Goal: Task Accomplishment & Management: Complete application form

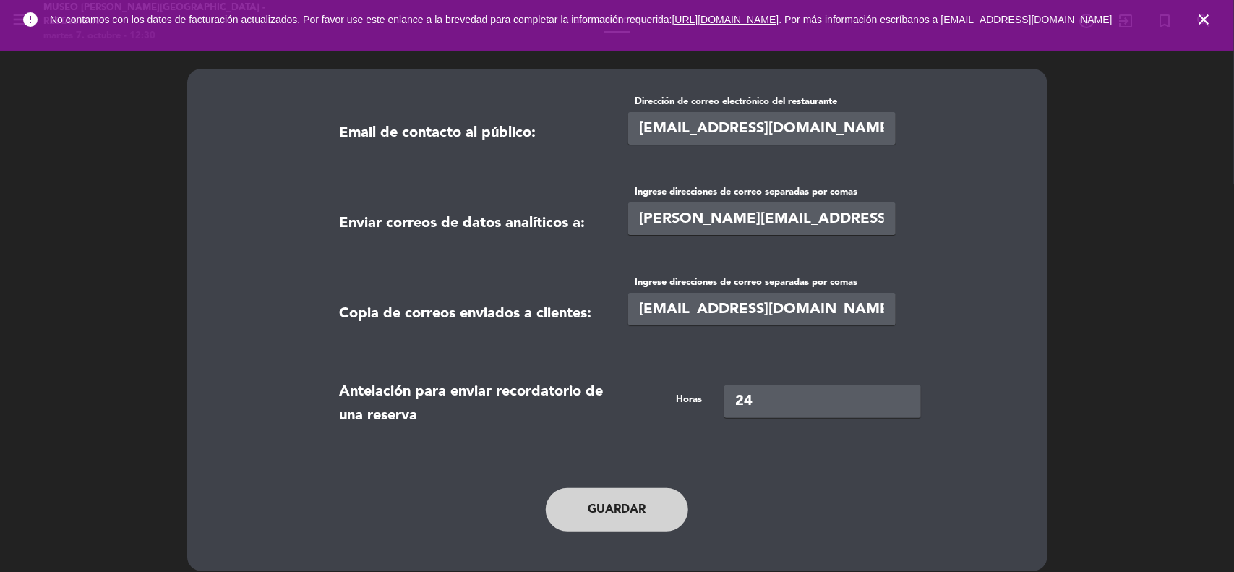
click at [1212, 26] on icon "close" at bounding box center [1203, 19] width 17 height 17
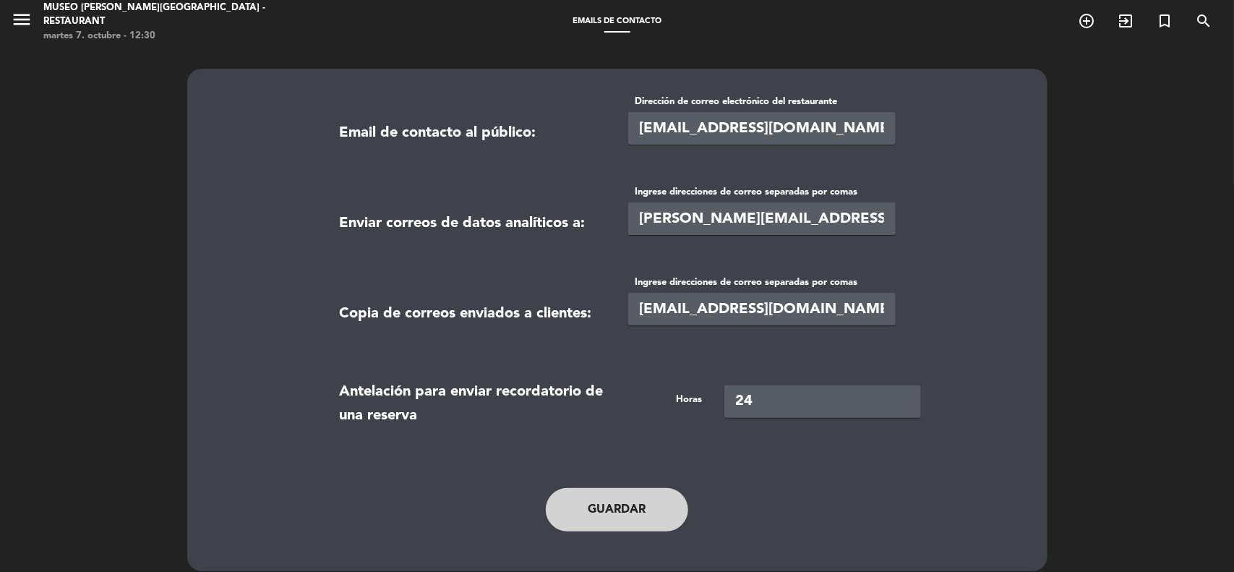
click at [33, 20] on span "menu" at bounding box center [27, 22] width 33 height 34
click at [22, 17] on icon "menu" at bounding box center [22, 20] width 22 height 22
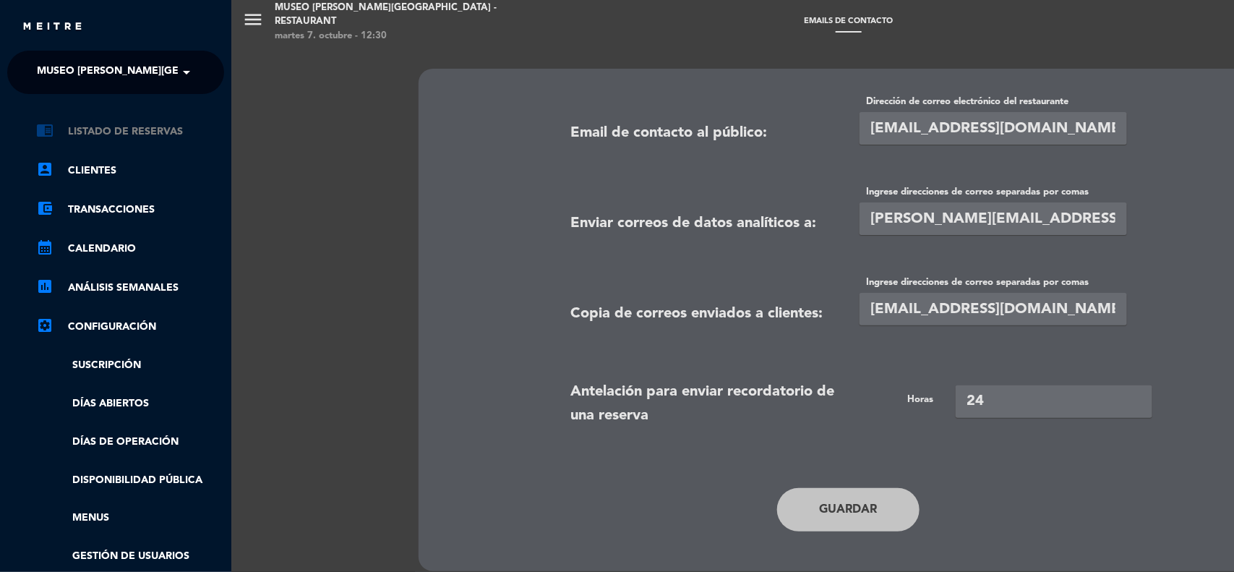
click at [113, 130] on link "chrome_reader_mode Listado de Reservas" at bounding box center [130, 131] width 188 height 17
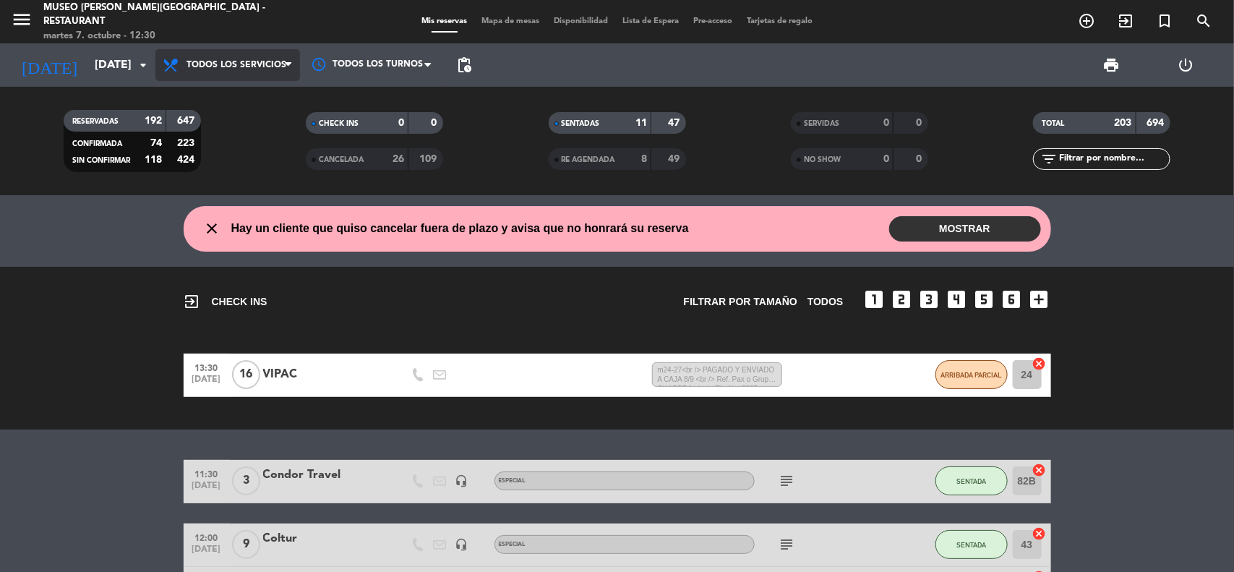
click at [273, 60] on span "Todos los servicios" at bounding box center [237, 65] width 100 height 10
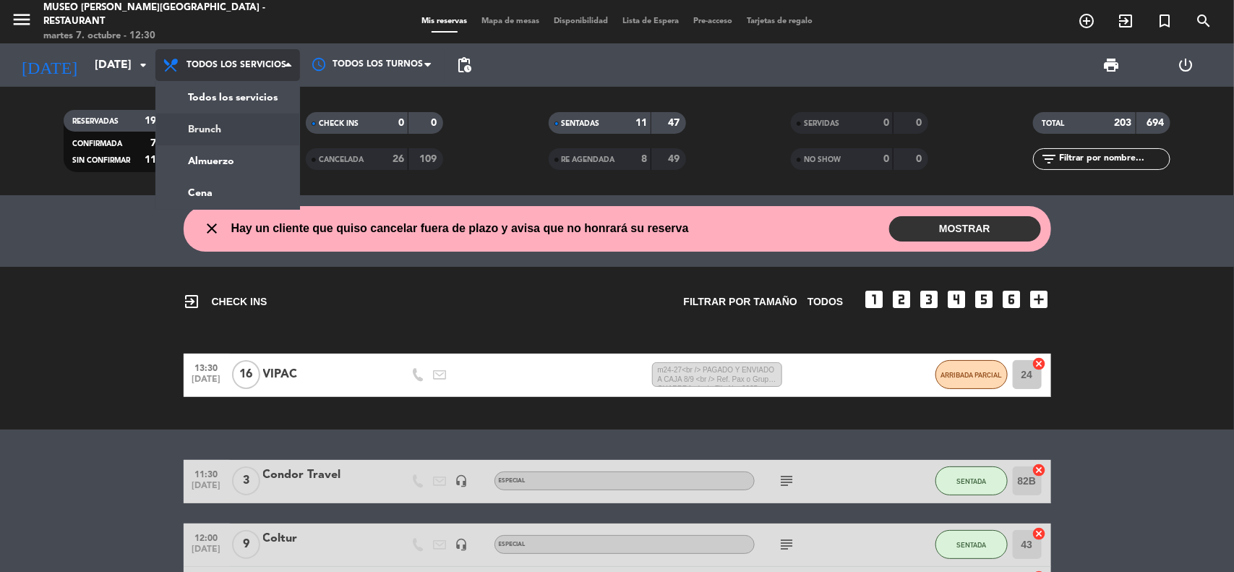
click at [239, 156] on div "menu [GEOGRAPHIC_DATA][PERSON_NAME] - Restaurant [DATE] 7. octubre - 12:30 Mis …" at bounding box center [617, 97] width 1234 height 195
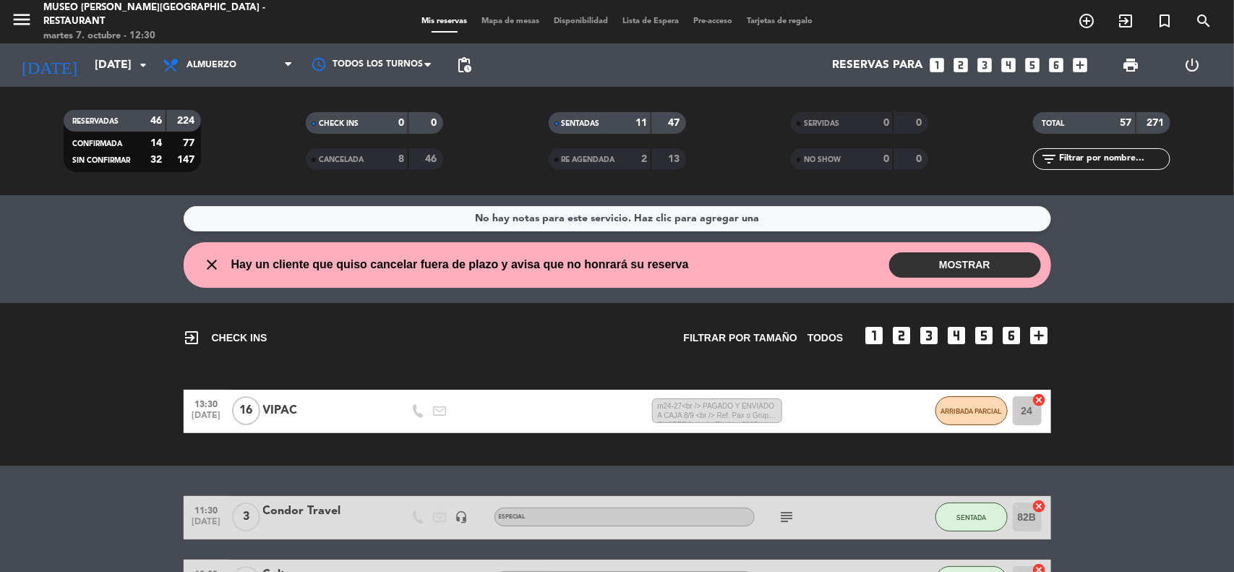
click at [1014, 59] on icon "looks_4" at bounding box center [1009, 65] width 19 height 19
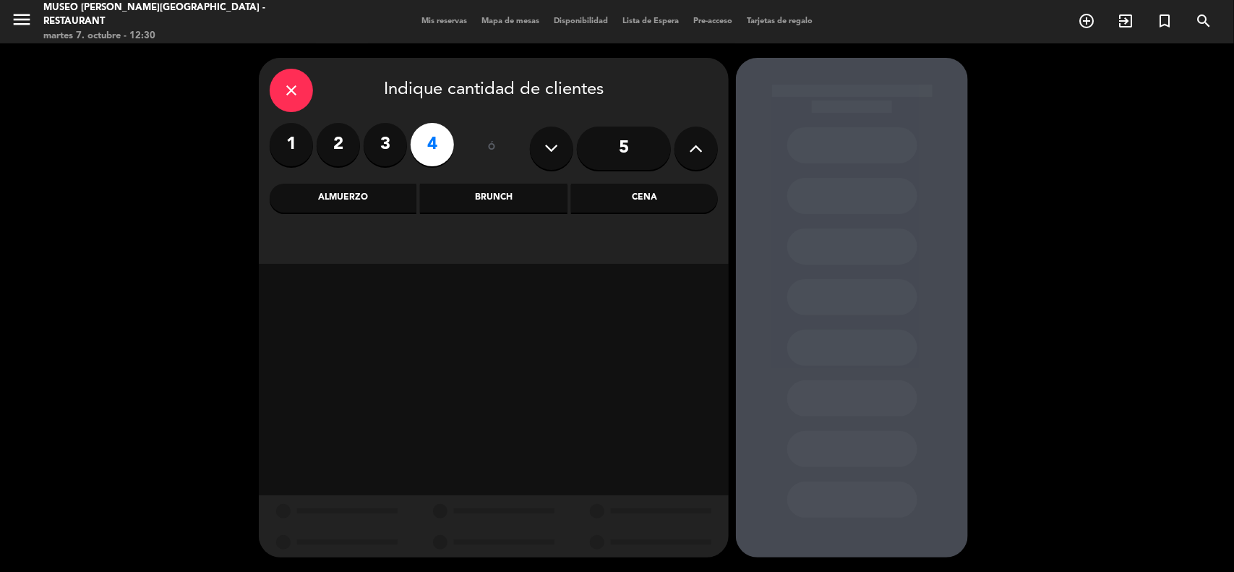
click at [376, 205] on div "Almuerzo" at bounding box center [343, 198] width 147 height 29
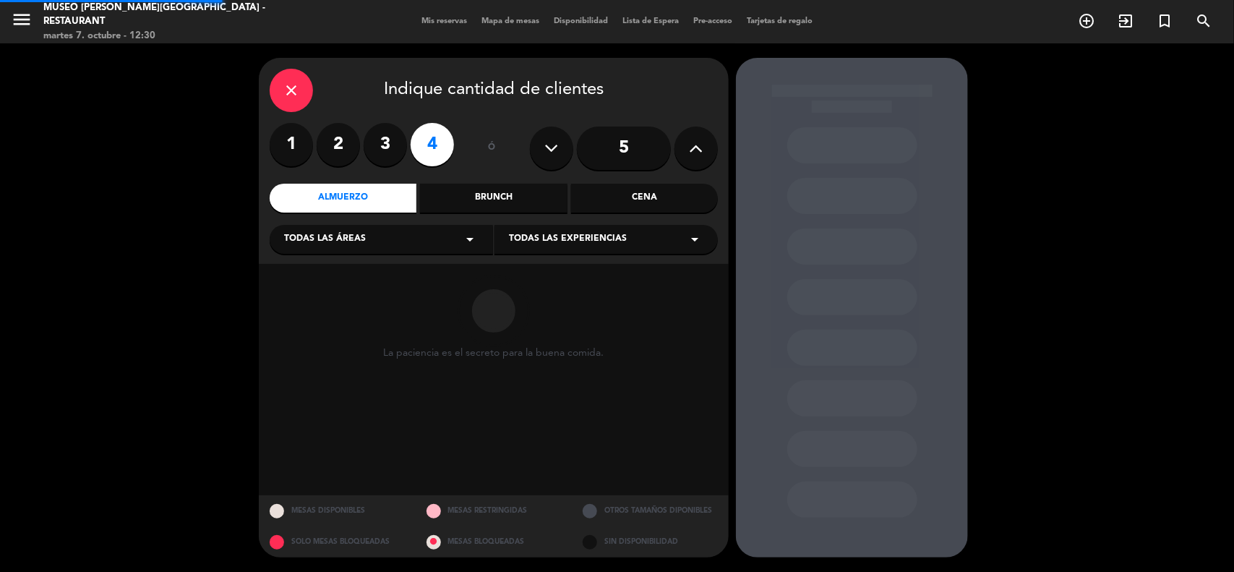
click at [369, 244] on div "Todas las áreas arrow_drop_down" at bounding box center [381, 239] width 223 height 29
click at [304, 294] on div "Jardines1" at bounding box center [381, 296] width 194 height 14
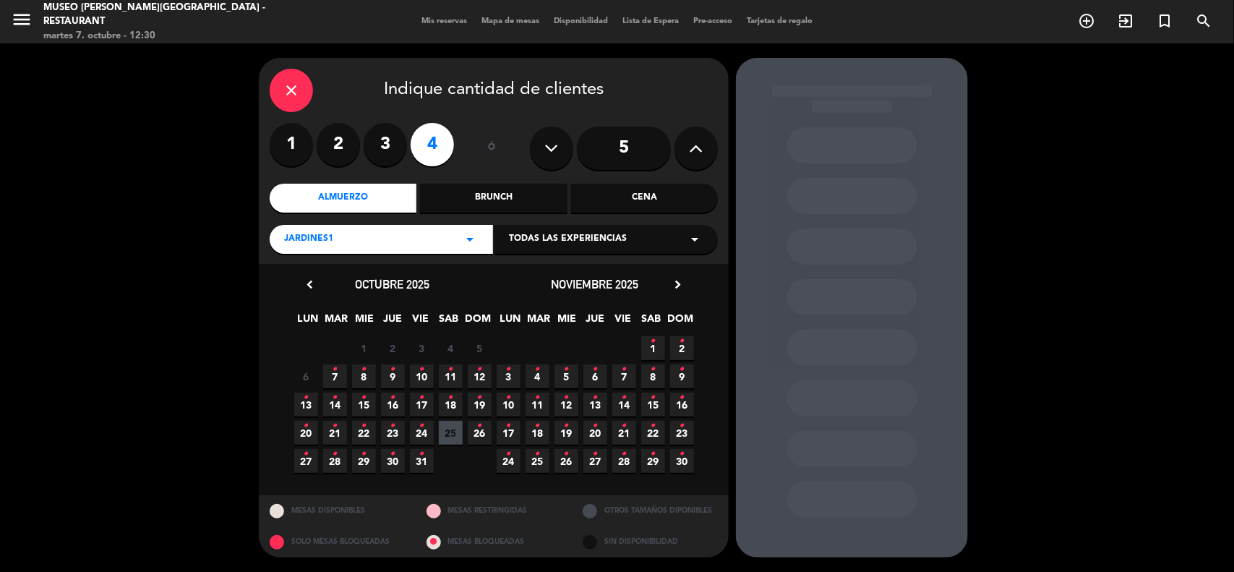
click at [341, 382] on span "7 •" at bounding box center [335, 376] width 24 height 24
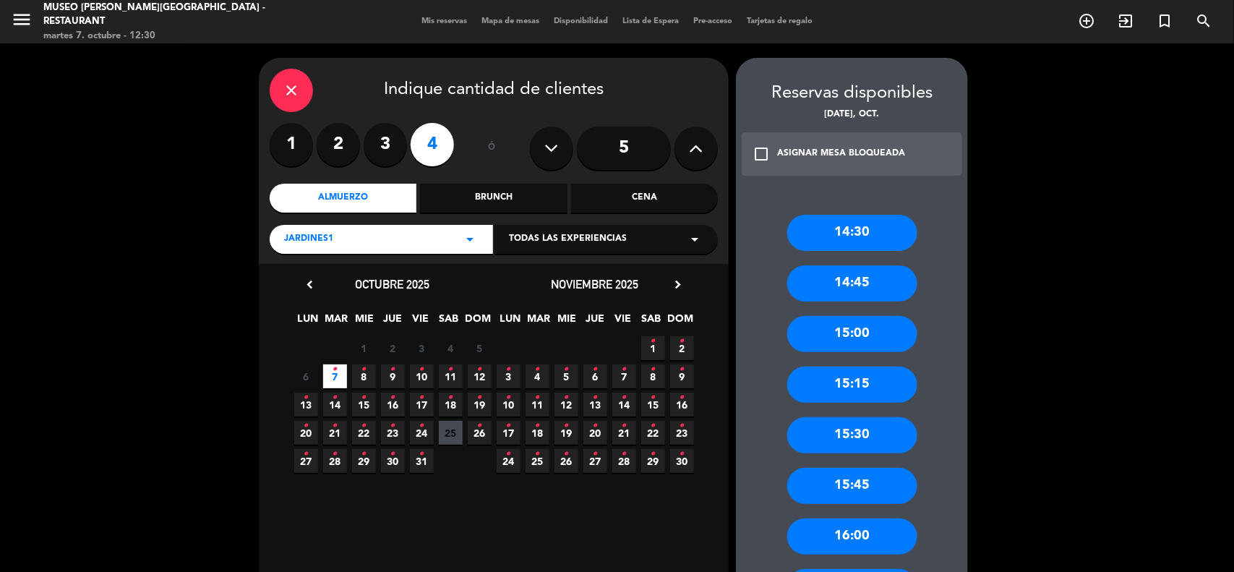
click at [411, 237] on div "Jardines1 arrow_drop_down" at bounding box center [381, 239] width 223 height 29
click at [304, 335] on div "Salón1" at bounding box center [381, 340] width 194 height 14
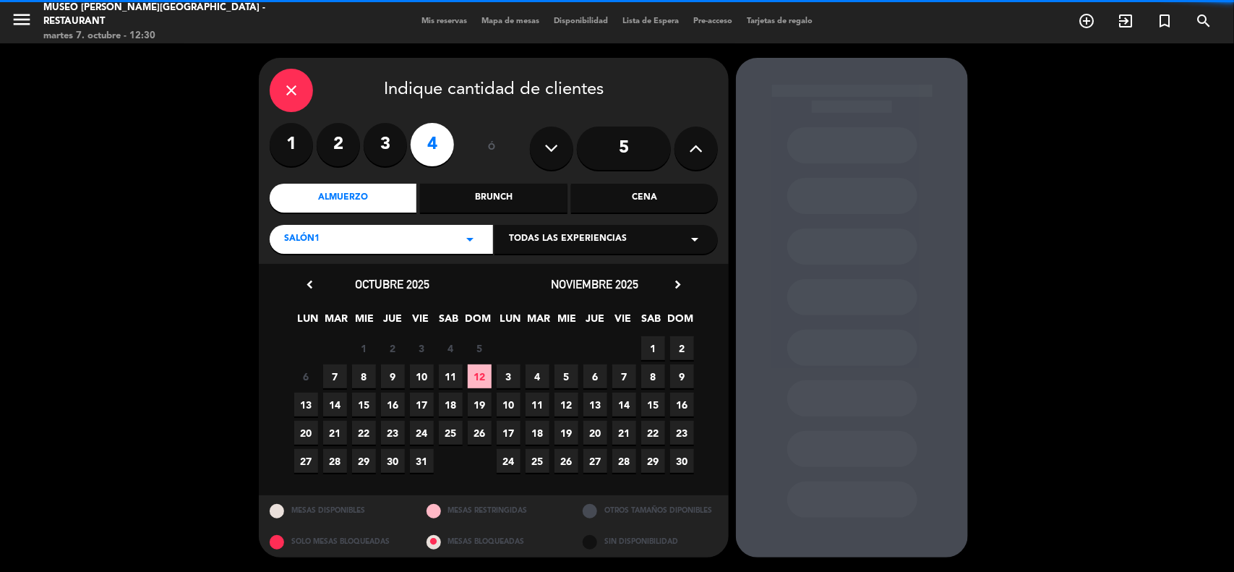
click at [330, 375] on span "7" at bounding box center [335, 376] width 24 height 24
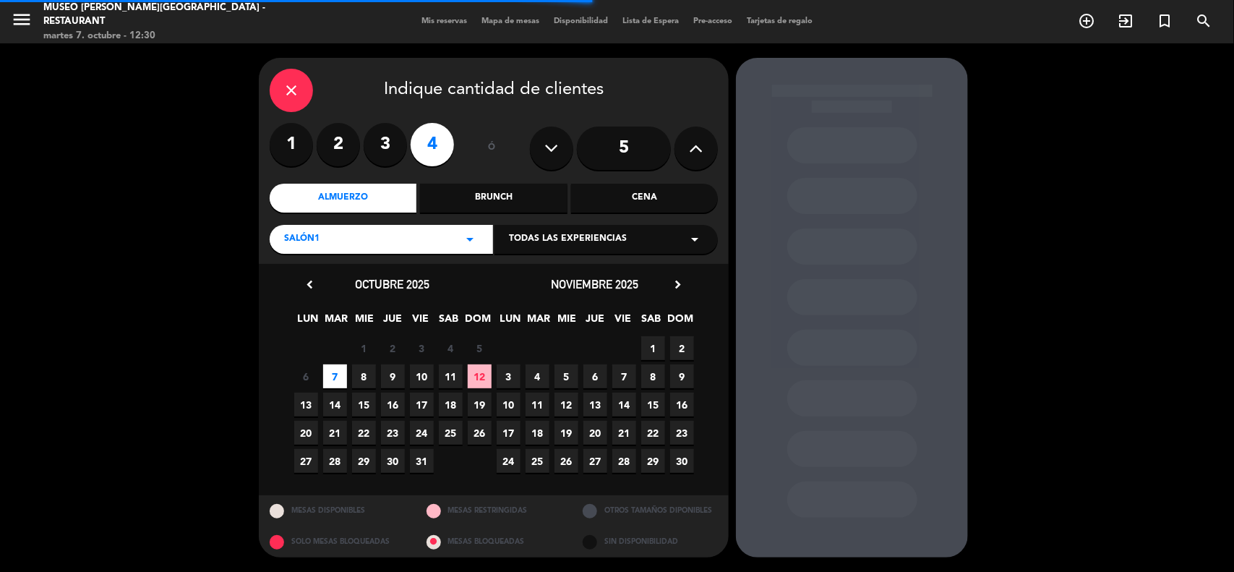
drag, startPoint x: 423, startPoint y: 239, endPoint x: 401, endPoint y: 246, distance: 22.6
click at [420, 240] on div "Salón1 arrow_drop_down" at bounding box center [381, 239] width 223 height 29
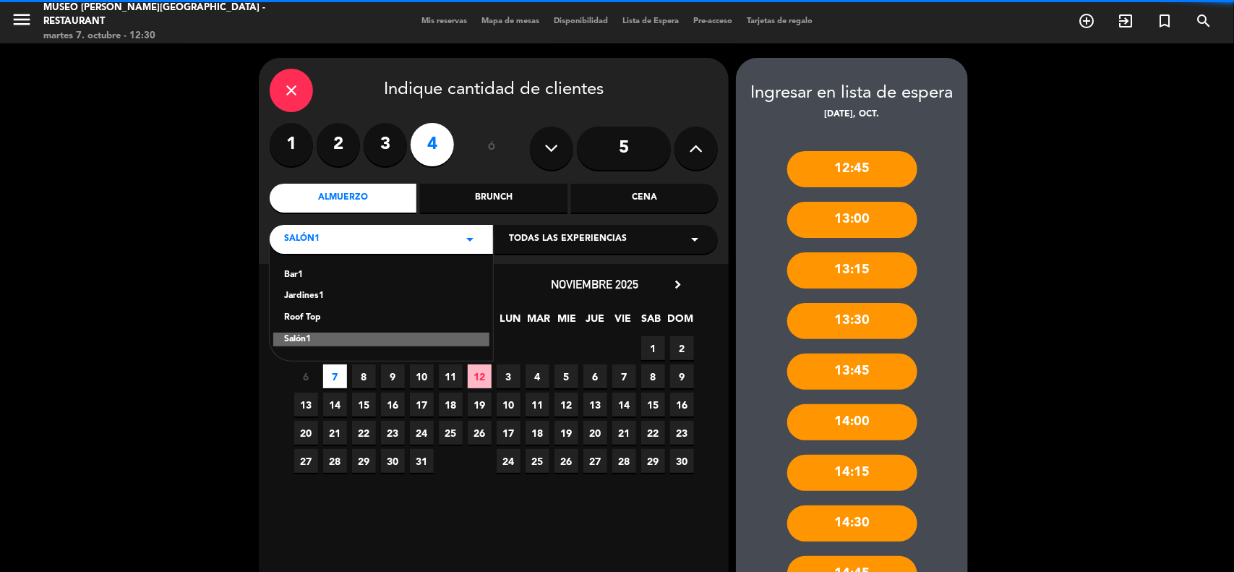
click at [304, 318] on div "Roof Top" at bounding box center [381, 318] width 194 height 14
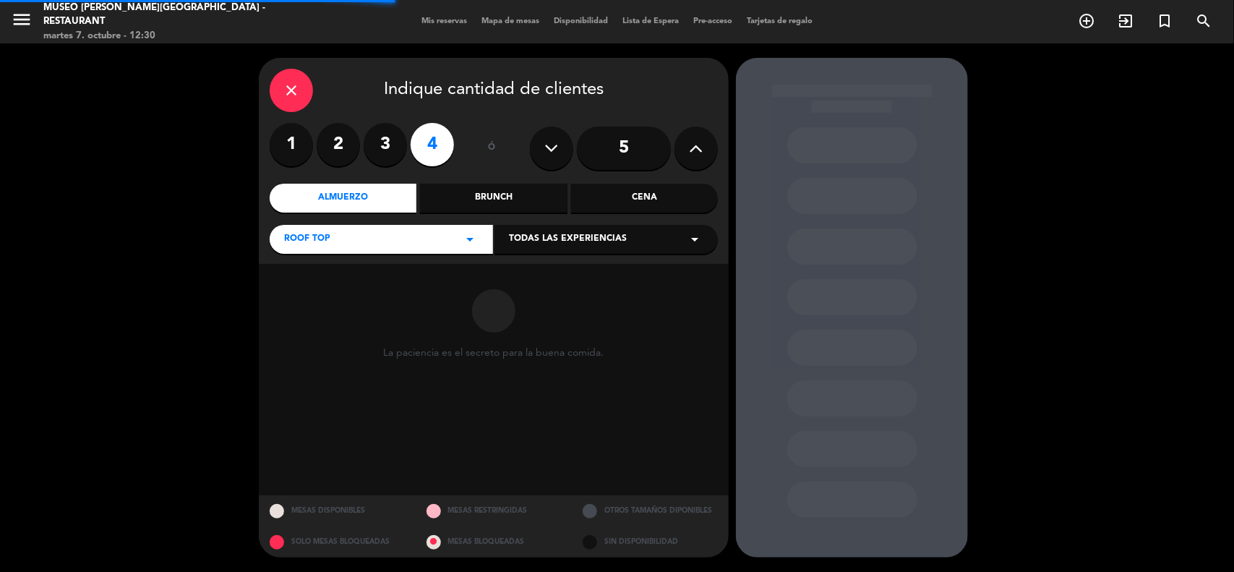
click at [372, 239] on div "Roof Top arrow_drop_down" at bounding box center [381, 239] width 223 height 29
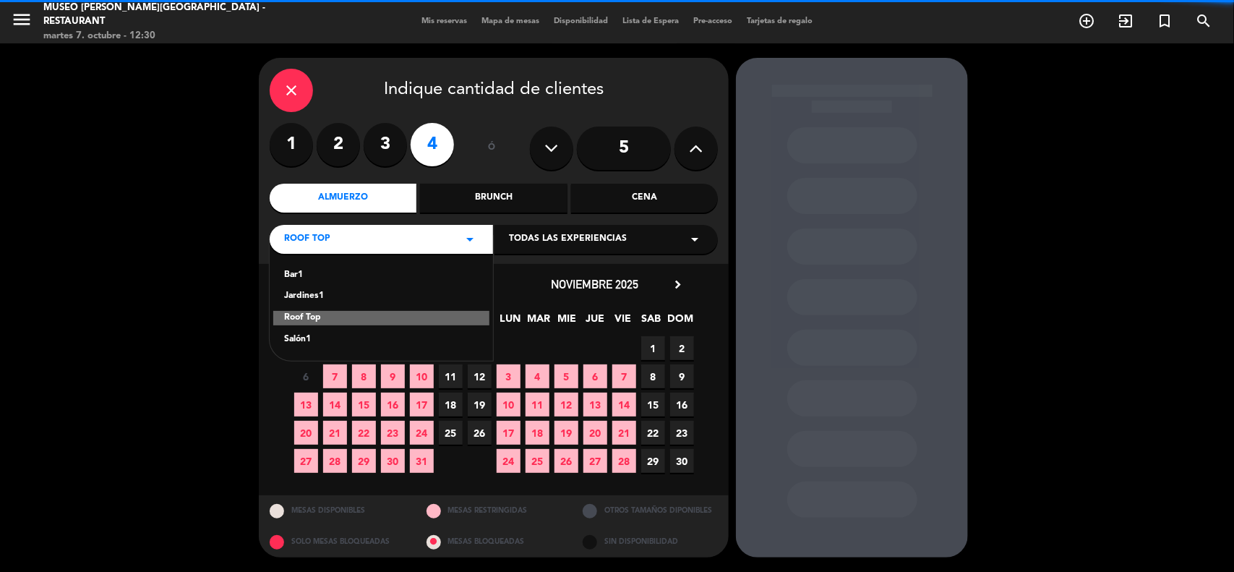
click at [325, 293] on div "Jardines1" at bounding box center [381, 296] width 194 height 14
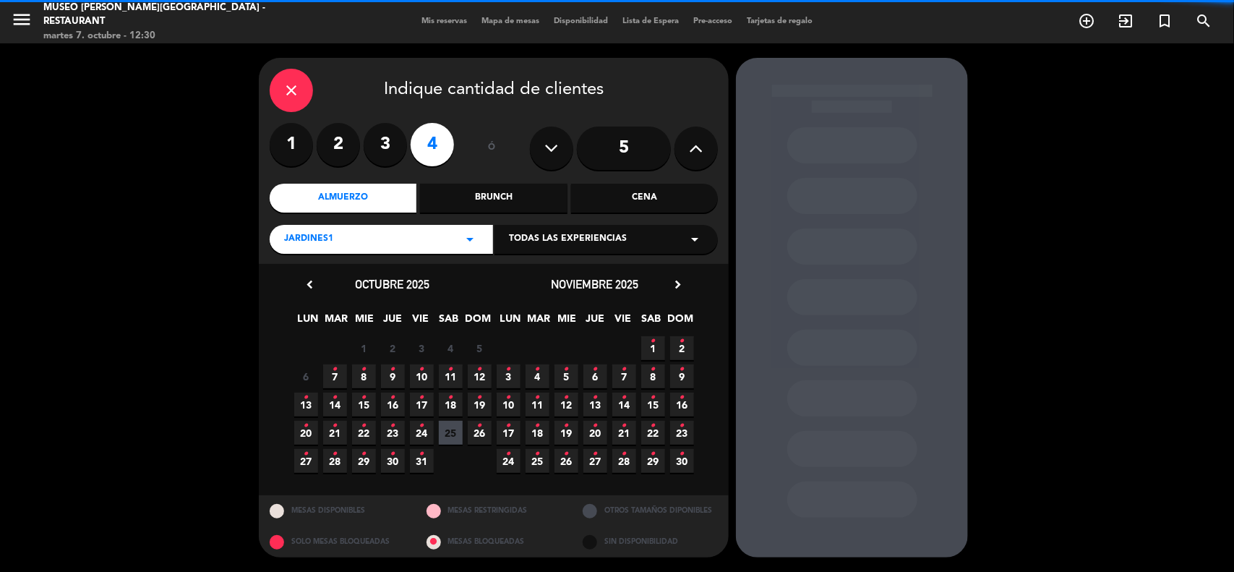
click at [333, 373] on icon "•" at bounding box center [335, 369] width 5 height 23
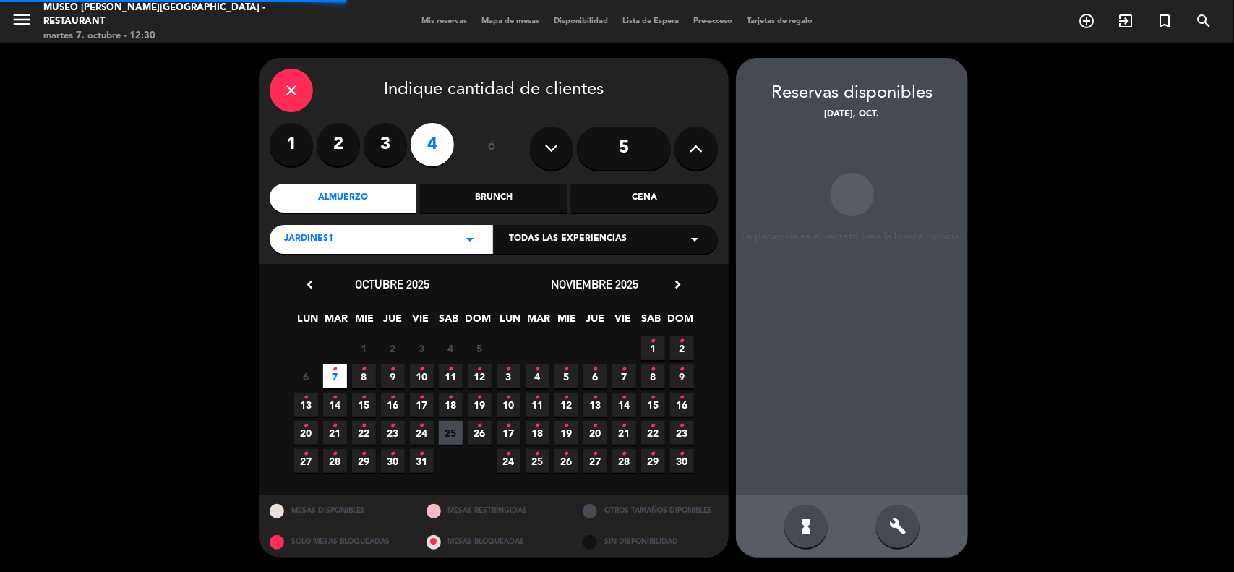
click at [363, 377] on icon "•" at bounding box center [364, 369] width 5 height 23
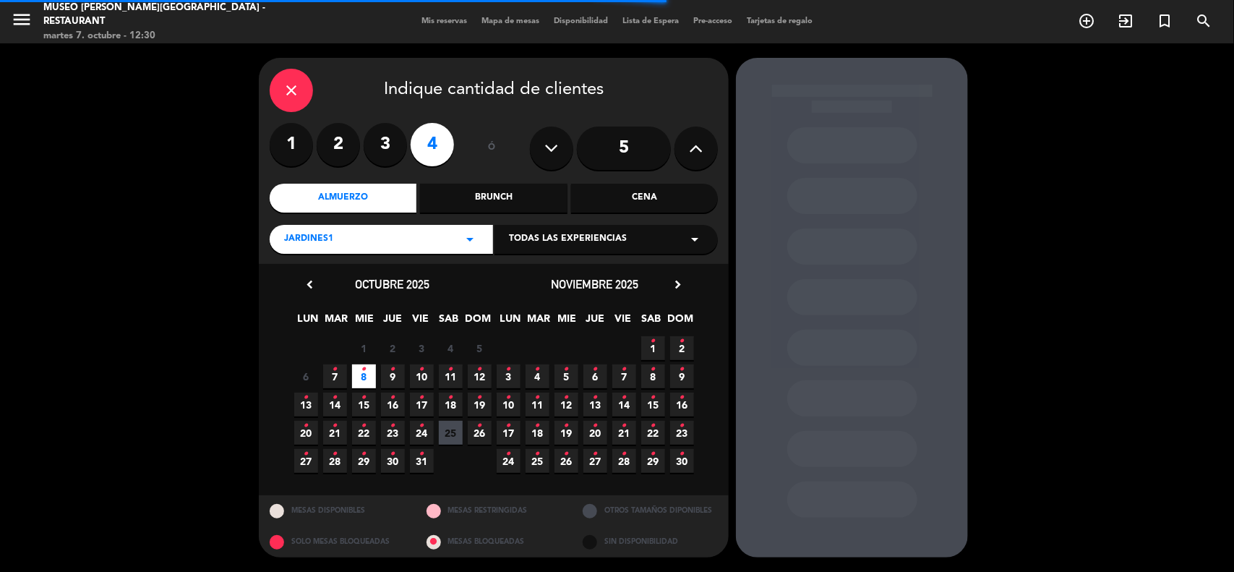
click at [409, 241] on div "Jardines1 arrow_drop_down" at bounding box center [381, 239] width 223 height 29
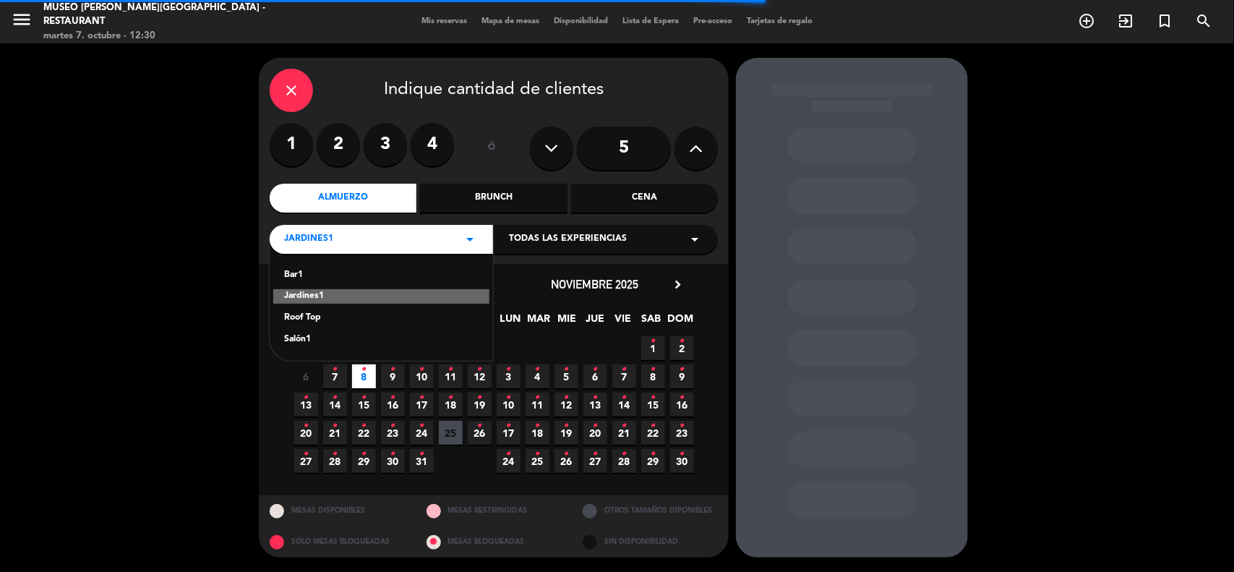
click at [304, 338] on div "Salón1" at bounding box center [381, 340] width 194 height 14
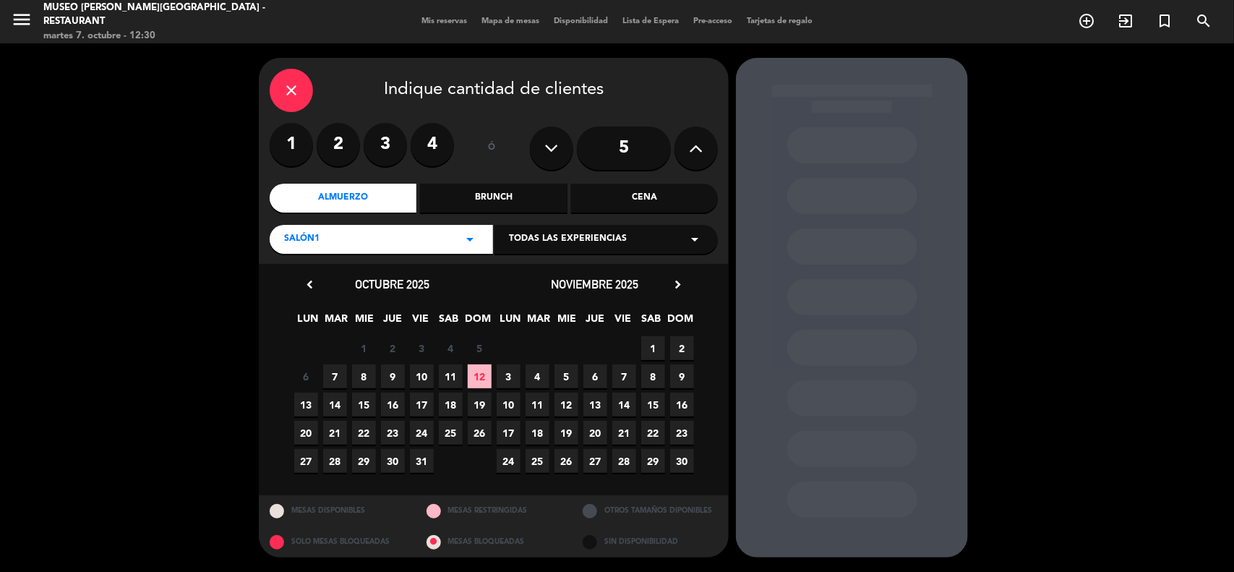
click at [363, 380] on span "8" at bounding box center [364, 376] width 24 height 24
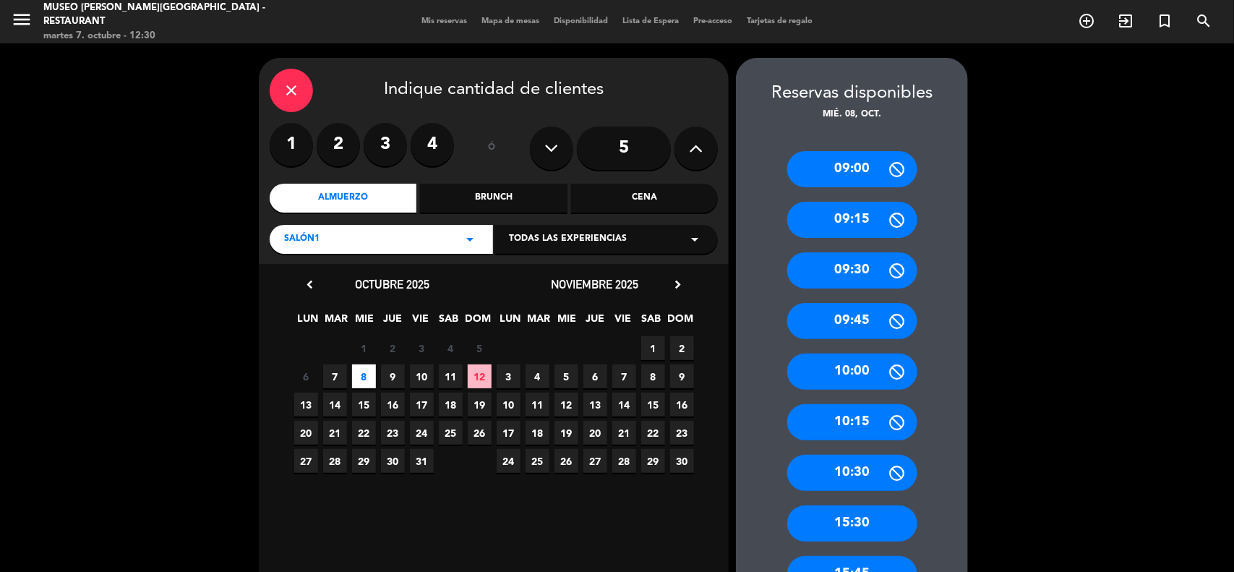
click at [367, 240] on div "Salón1 arrow_drop_down" at bounding box center [381, 239] width 223 height 29
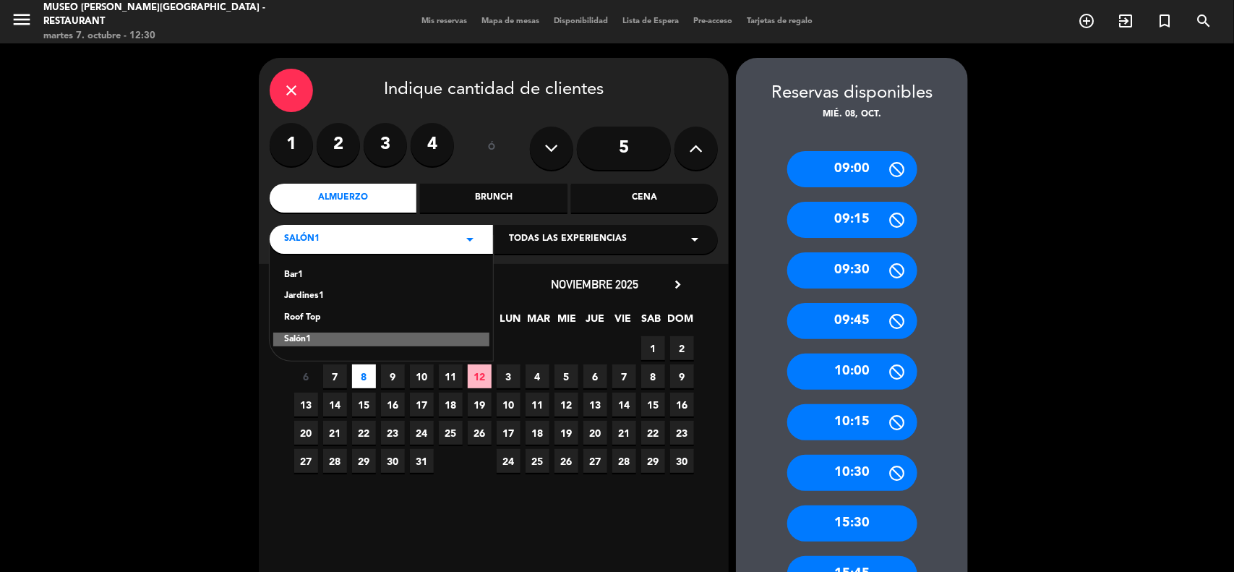
drag, startPoint x: 317, startPoint y: 294, endPoint x: 333, endPoint y: 302, distance: 18.1
click at [317, 296] on div "Jardines1" at bounding box center [381, 296] width 194 height 14
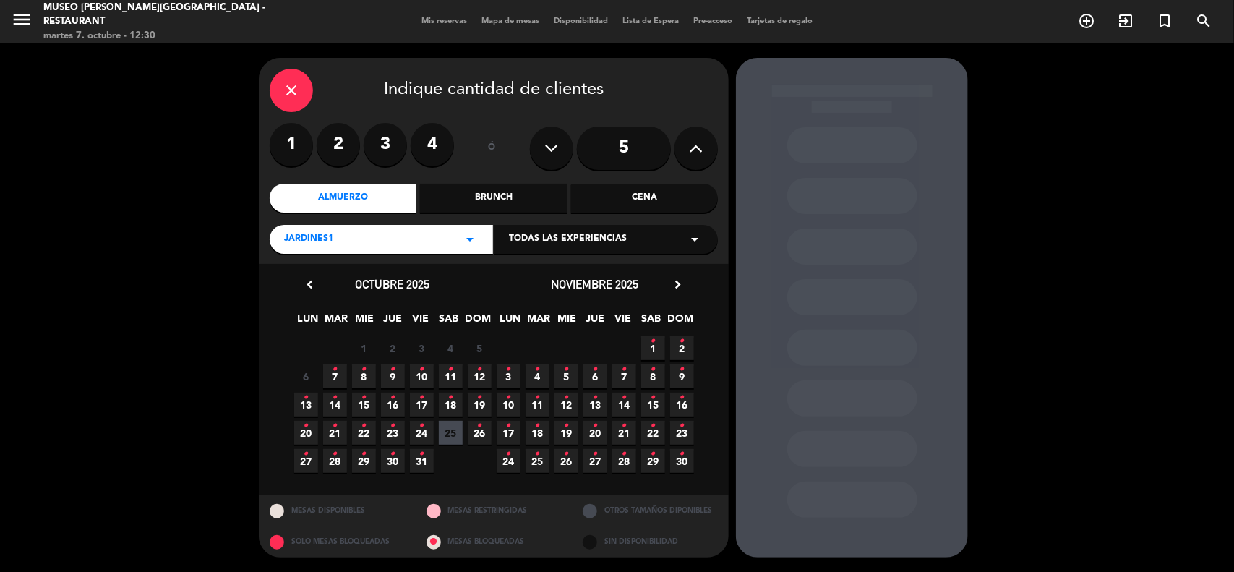
click at [364, 377] on icon "•" at bounding box center [364, 369] width 5 height 23
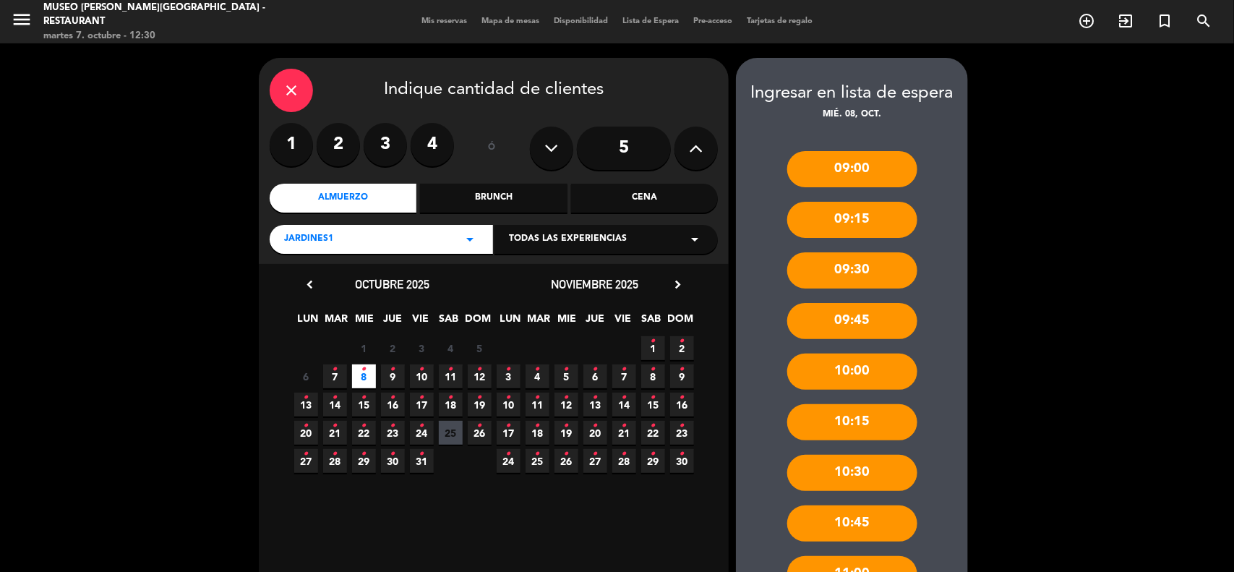
click at [430, 145] on label "4" at bounding box center [432, 144] width 43 height 43
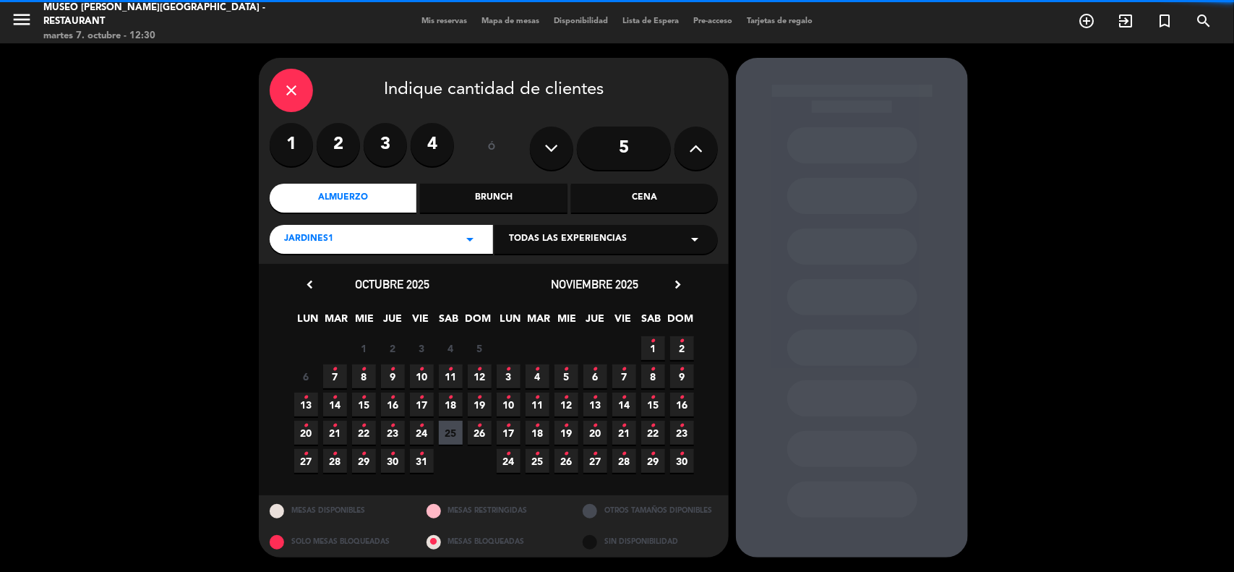
click at [431, 150] on label "4" at bounding box center [432, 144] width 43 height 43
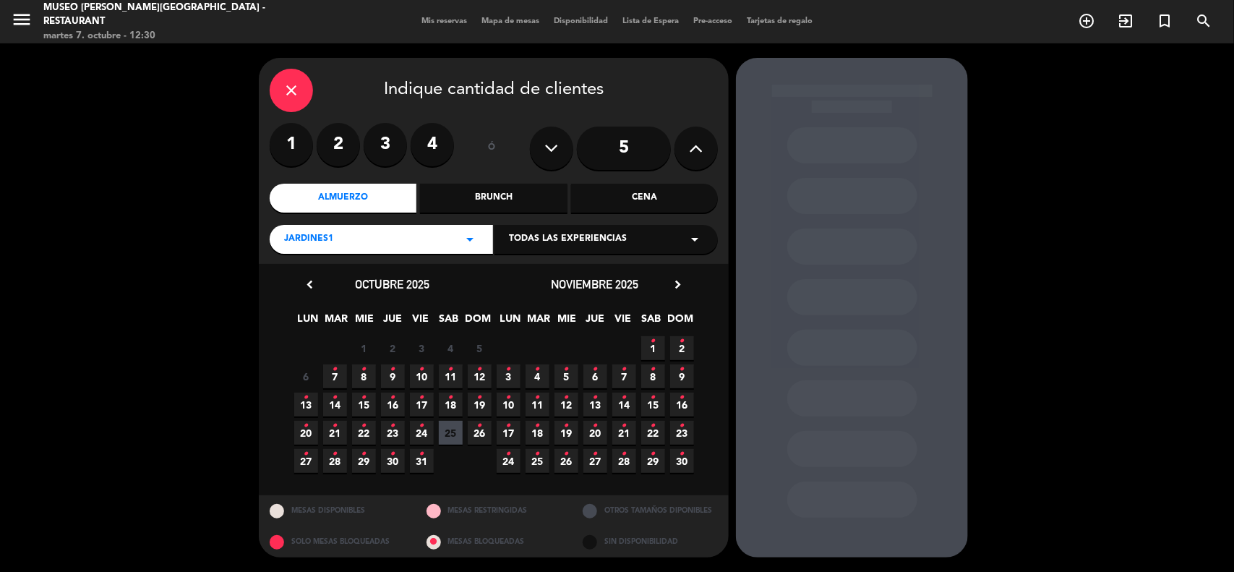
click at [437, 138] on label "4" at bounding box center [432, 144] width 43 height 43
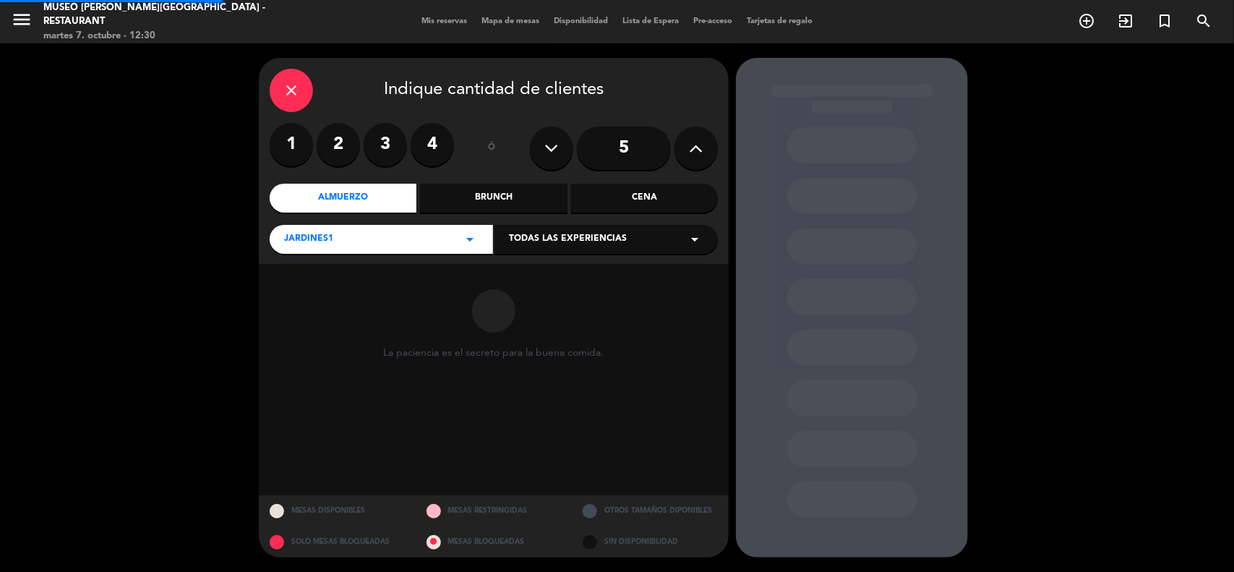
click at [437, 138] on label "4" at bounding box center [432, 144] width 43 height 43
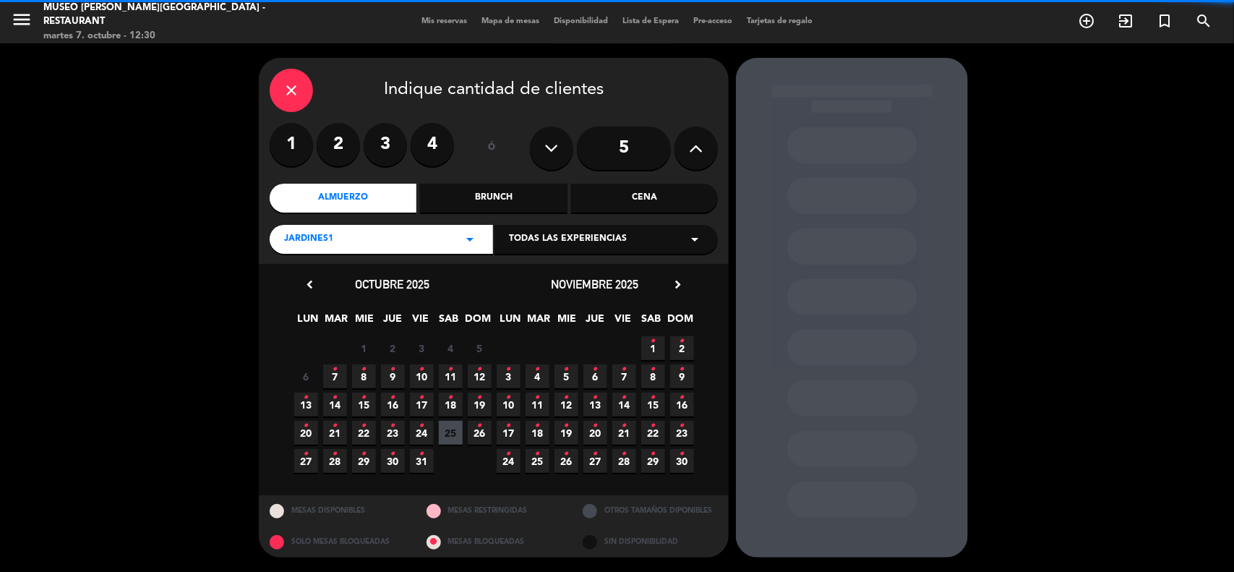
click at [437, 136] on label "4" at bounding box center [432, 144] width 43 height 43
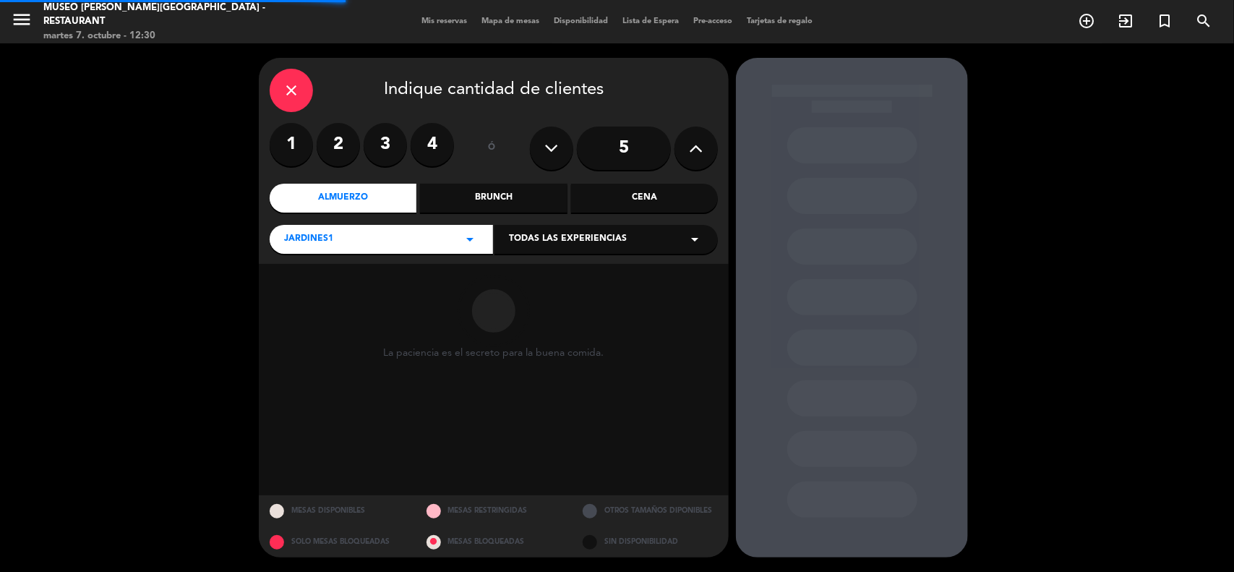
click at [304, 89] on div "close" at bounding box center [291, 90] width 43 height 43
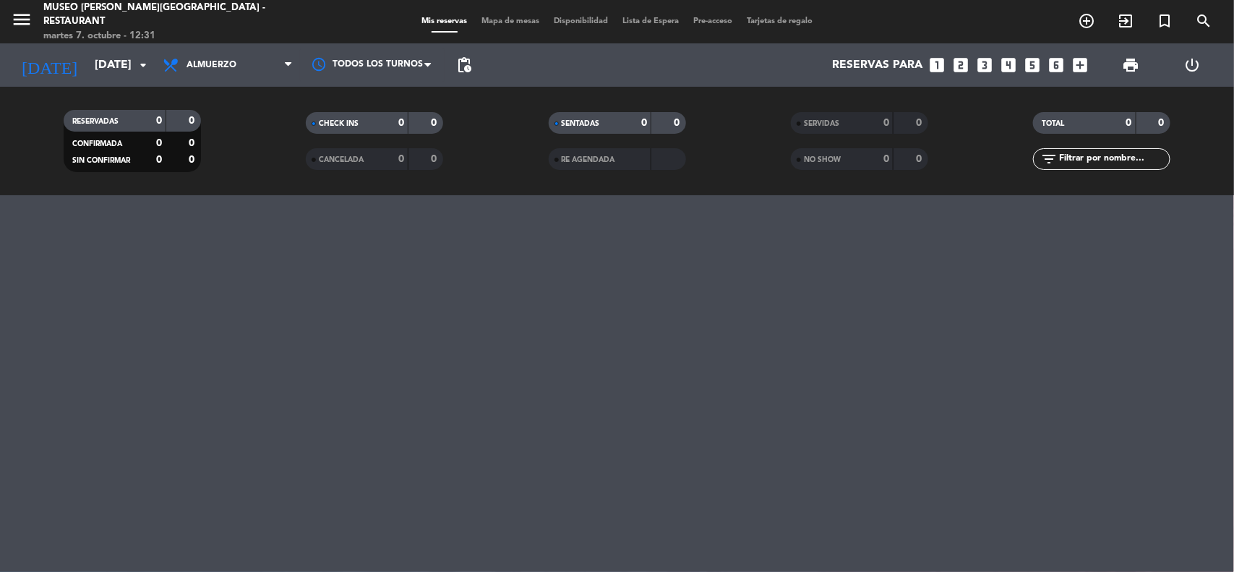
click at [1014, 65] on icon "looks_4" at bounding box center [1009, 65] width 19 height 19
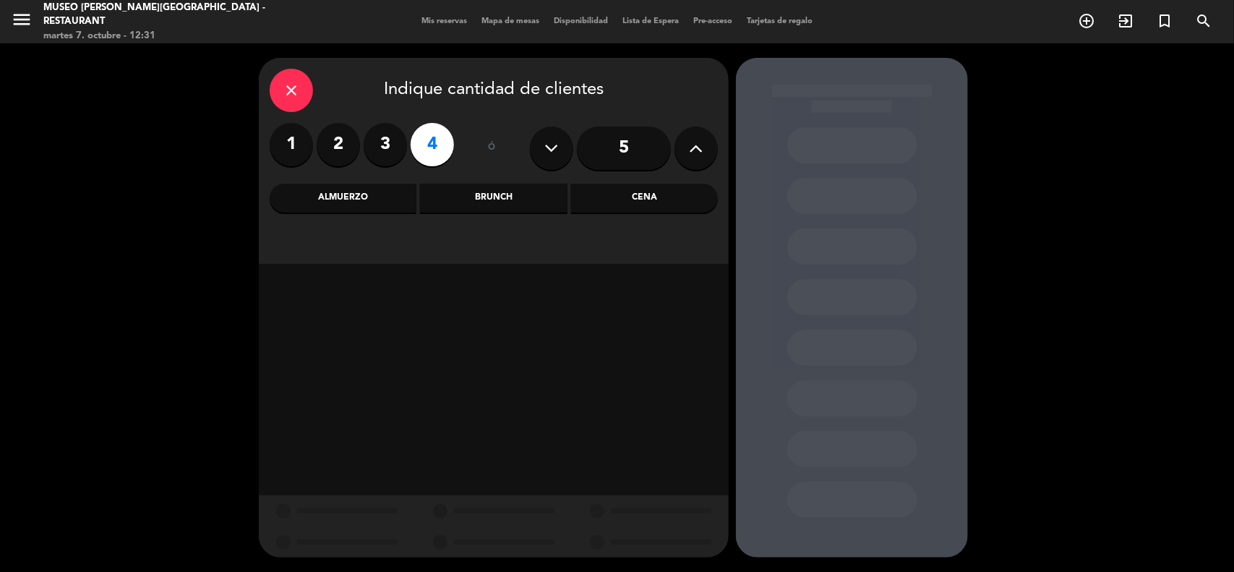
click at [364, 199] on div "Almuerzo" at bounding box center [343, 198] width 147 height 29
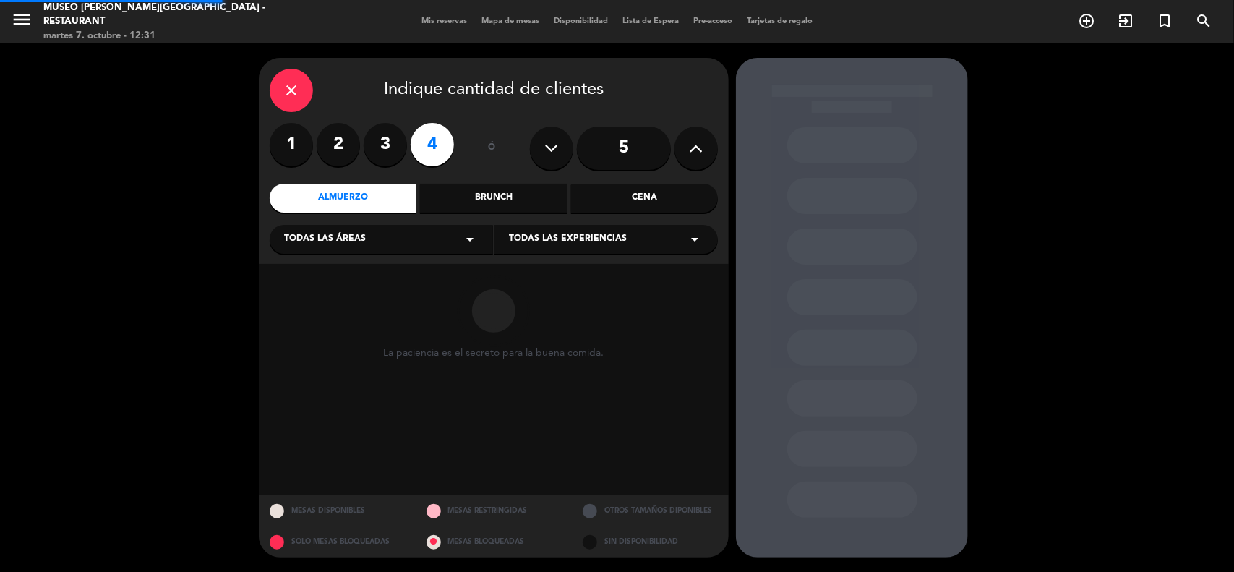
click at [356, 232] on span "Todas las áreas" at bounding box center [325, 239] width 82 height 14
click at [315, 295] on div "Jardines1" at bounding box center [381, 296] width 194 height 14
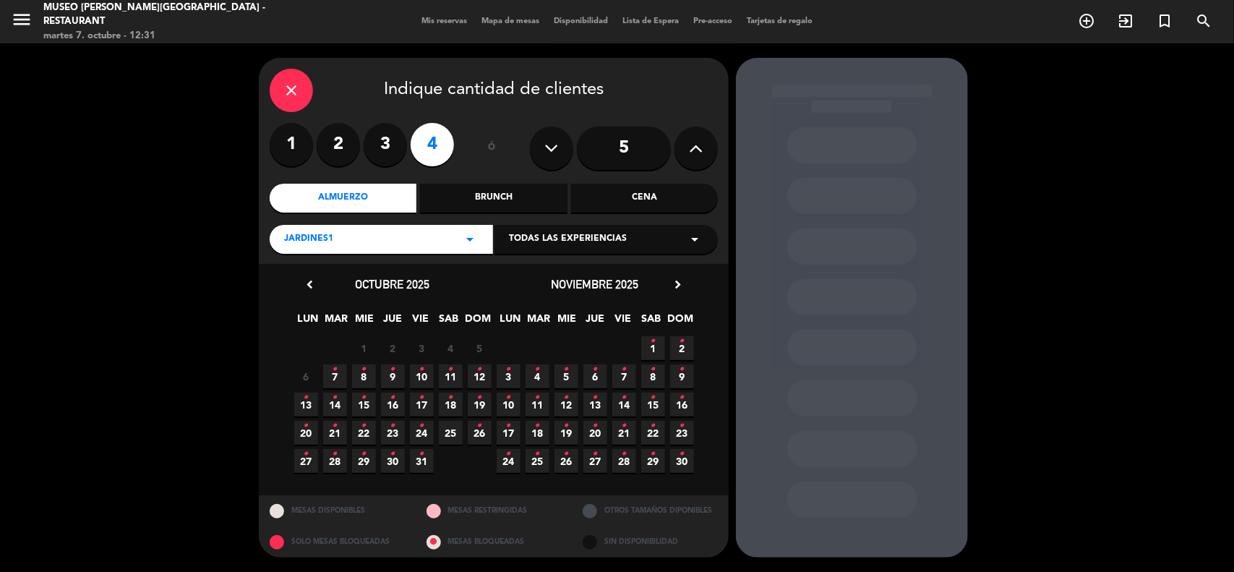
click at [362, 376] on icon "•" at bounding box center [364, 369] width 5 height 23
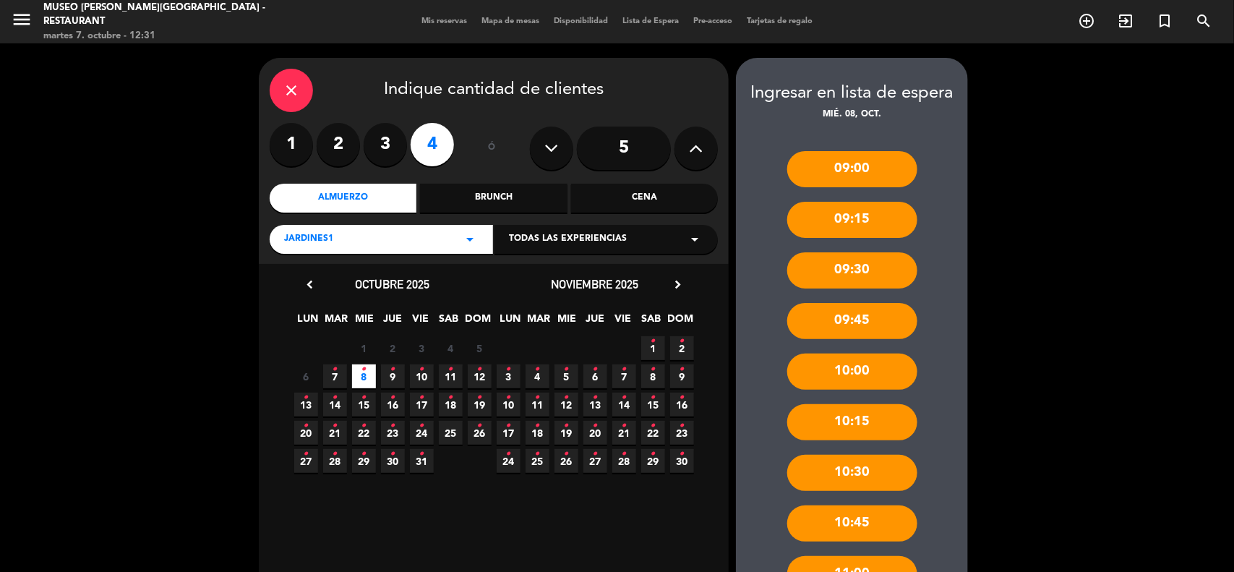
click at [437, 237] on div "Jardines1 arrow_drop_down" at bounding box center [381, 239] width 223 height 29
click at [302, 337] on div "Salón1" at bounding box center [381, 340] width 194 height 14
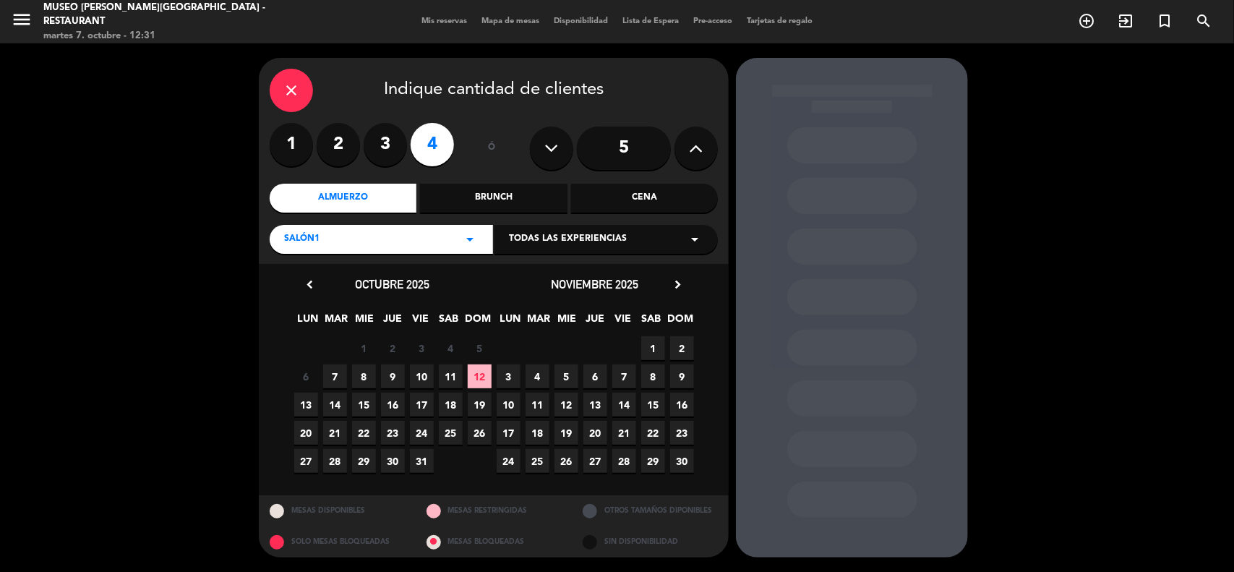
click at [363, 380] on span "8" at bounding box center [364, 376] width 24 height 24
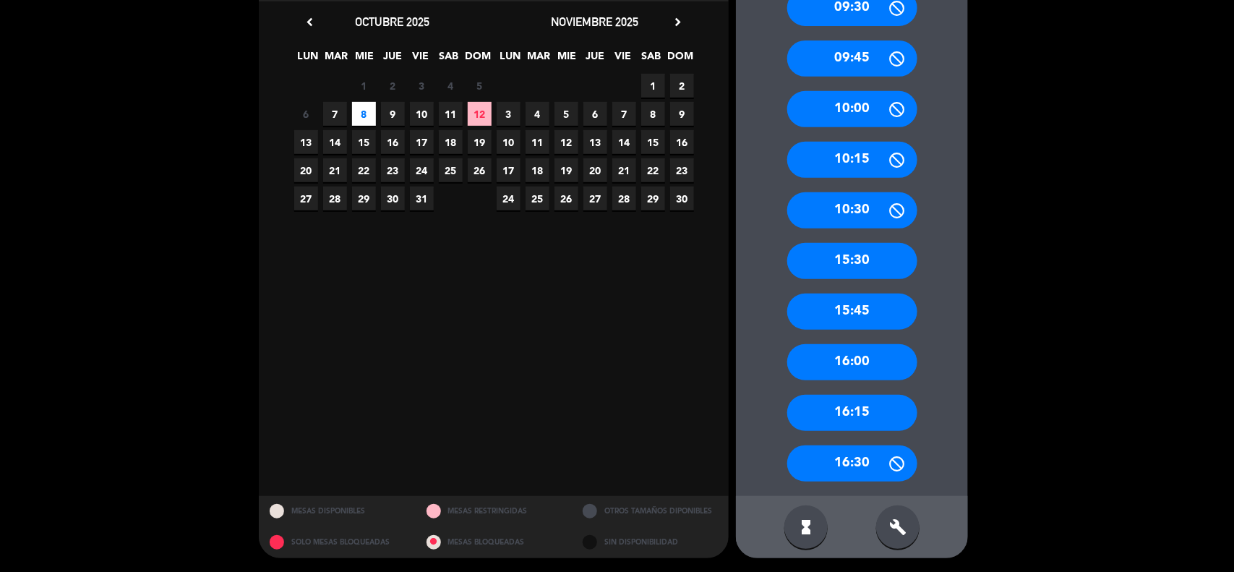
scroll to position [172, 0]
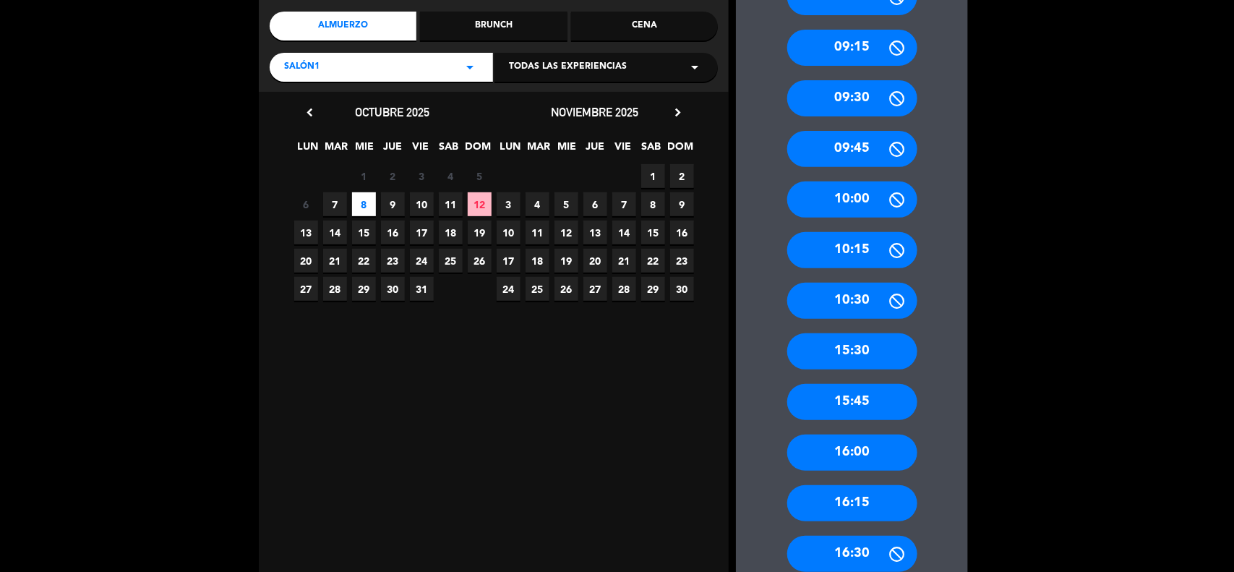
click at [374, 65] on div "Salón1 arrow_drop_down" at bounding box center [381, 67] width 223 height 29
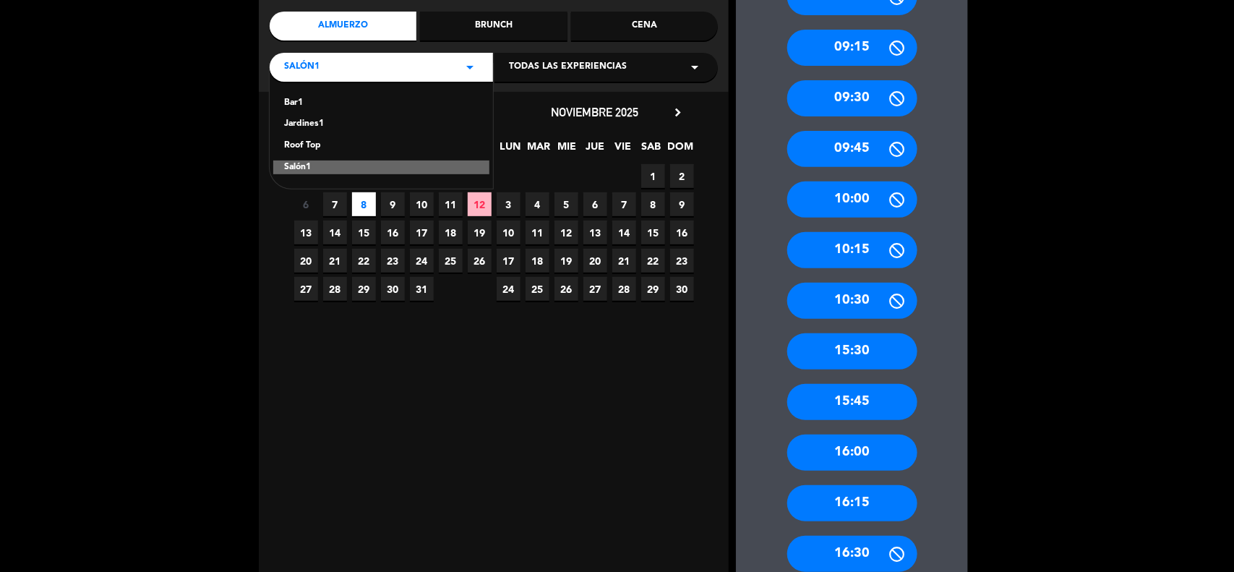
click at [364, 201] on span "8" at bounding box center [364, 204] width 24 height 24
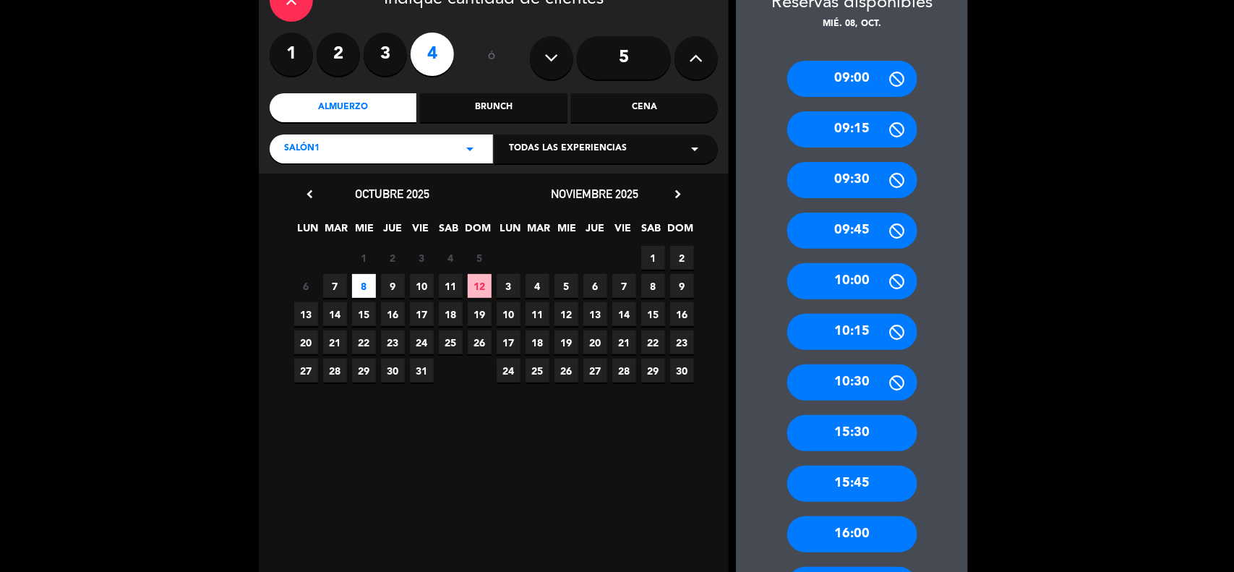
scroll to position [0, 0]
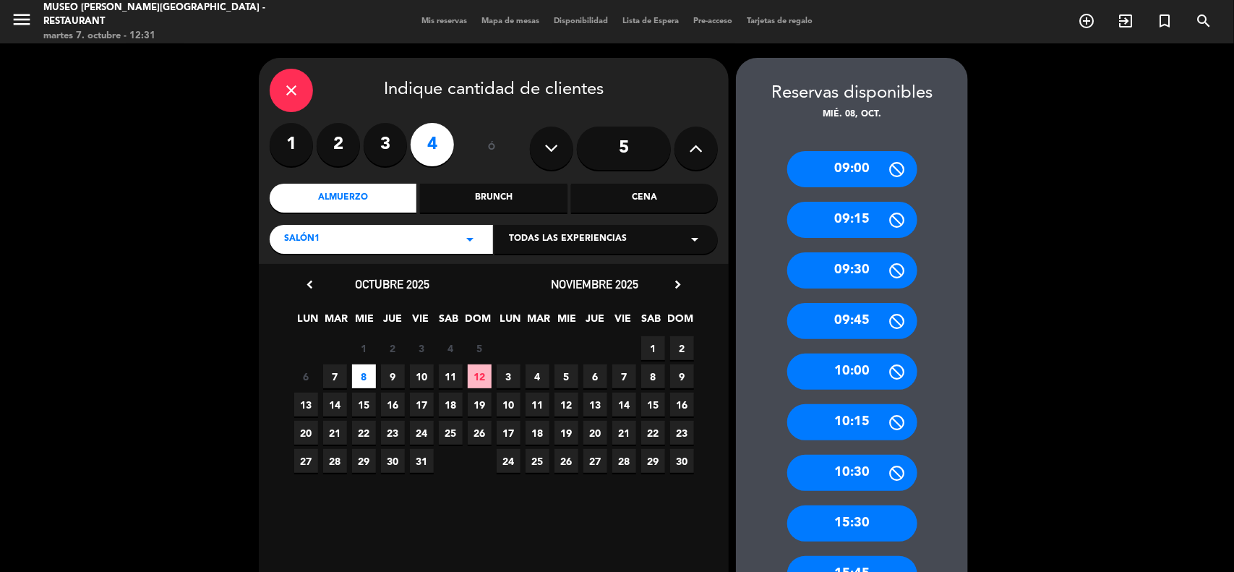
click at [380, 240] on div "Salón1 arrow_drop_down" at bounding box center [381, 239] width 223 height 29
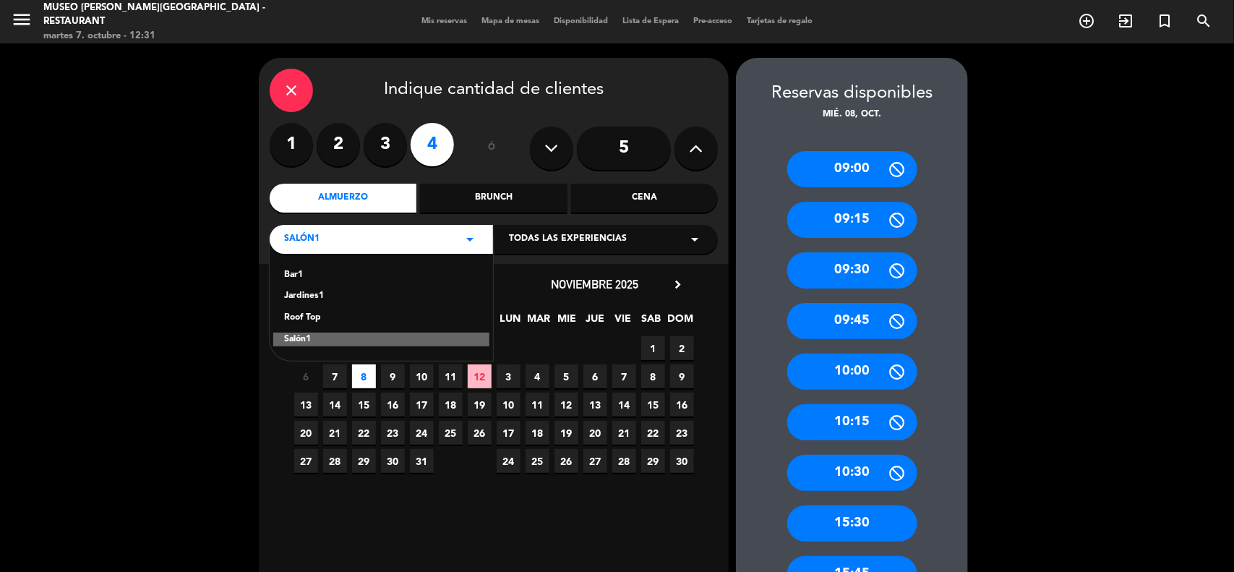
click at [309, 315] on div "Roof Top" at bounding box center [381, 318] width 194 height 14
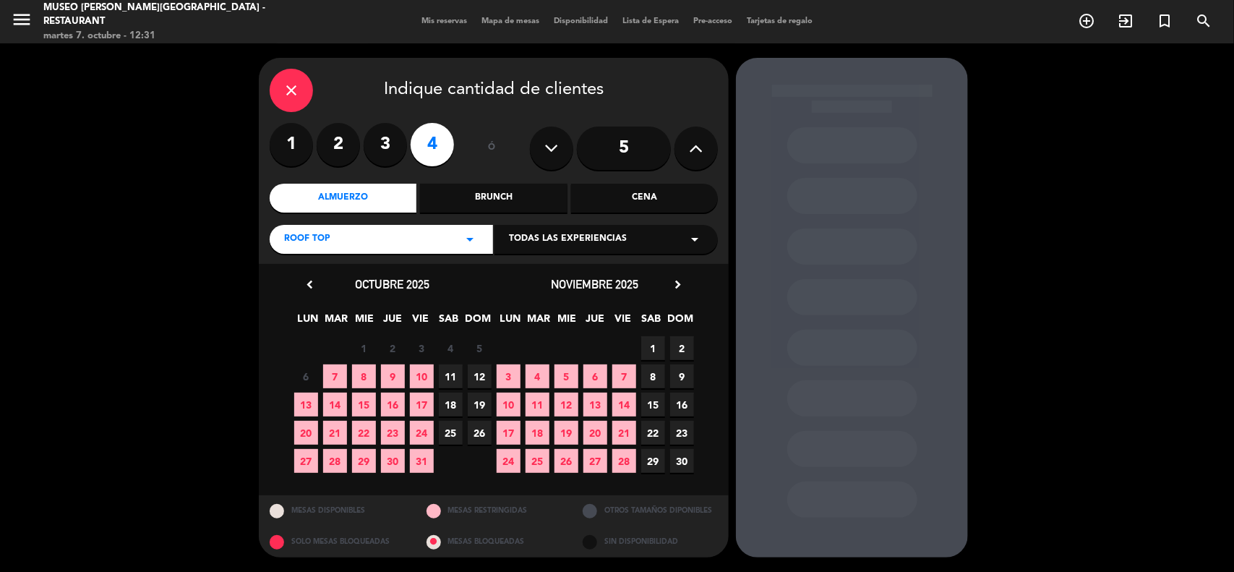
click at [367, 372] on span "8" at bounding box center [364, 376] width 24 height 24
